Goal: Task Accomplishment & Management: Use online tool/utility

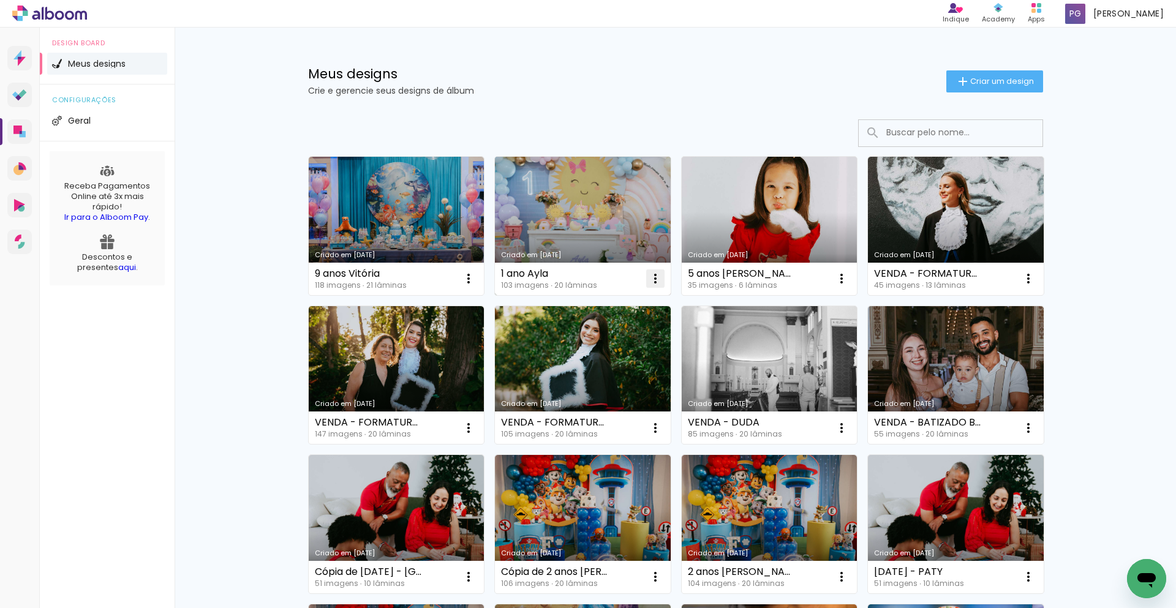
click at [476, 271] on iron-icon at bounding box center [468, 278] width 15 height 15
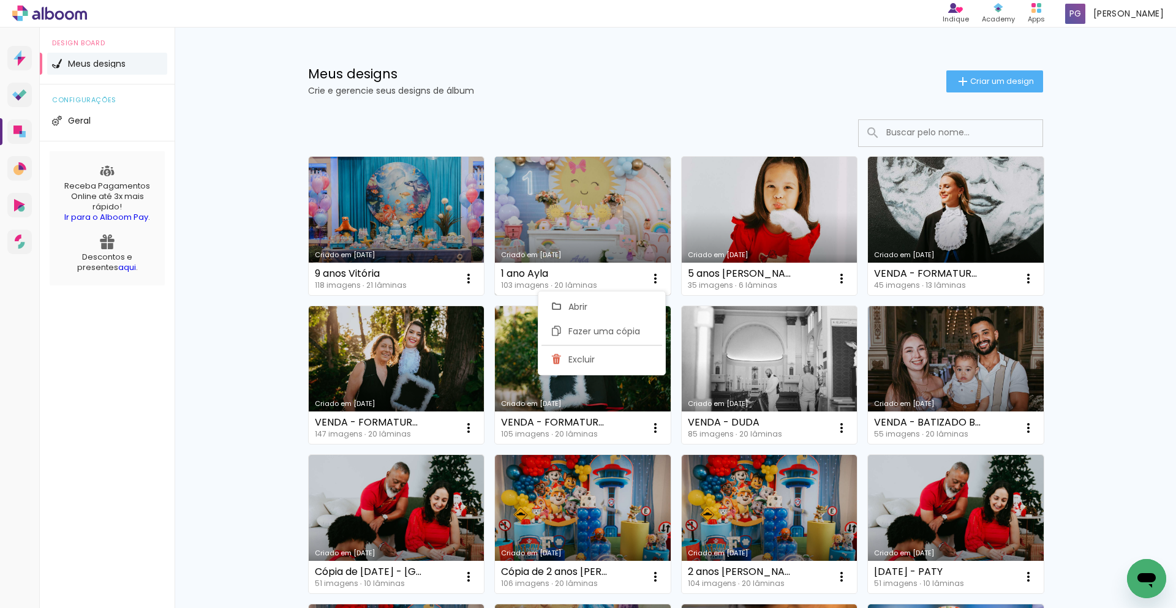
click at [639, 214] on link "Criado em [DATE]" at bounding box center [583, 226] width 176 height 138
